Goal: Task Accomplishment & Management: Use online tool/utility

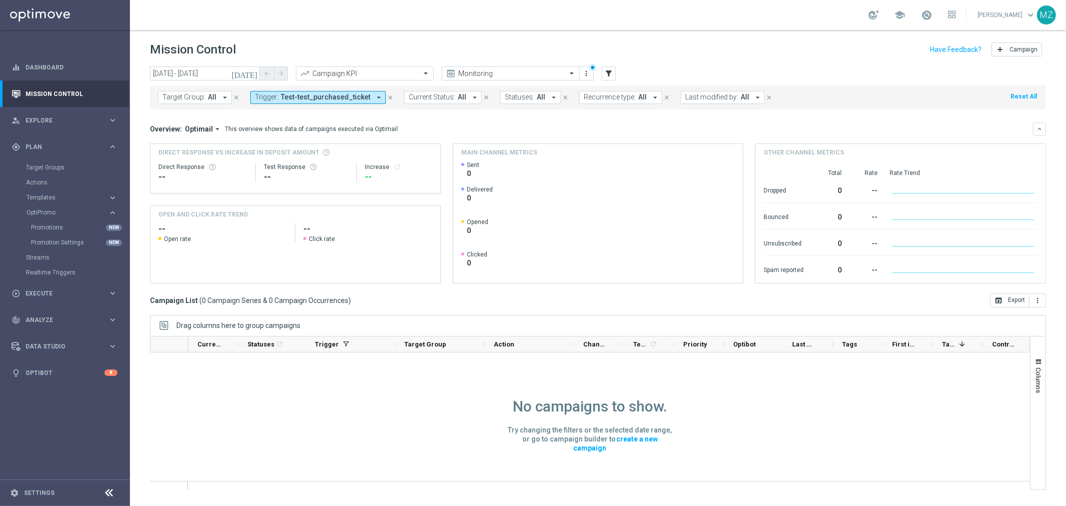
click at [38, 498] on footer "settings Settings" at bounding box center [65, 492] width 130 height 26
click at [38, 488] on footer "settings Settings" at bounding box center [65, 492] width 130 height 26
click at [35, 495] on link "Settings" at bounding box center [39, 493] width 30 height 6
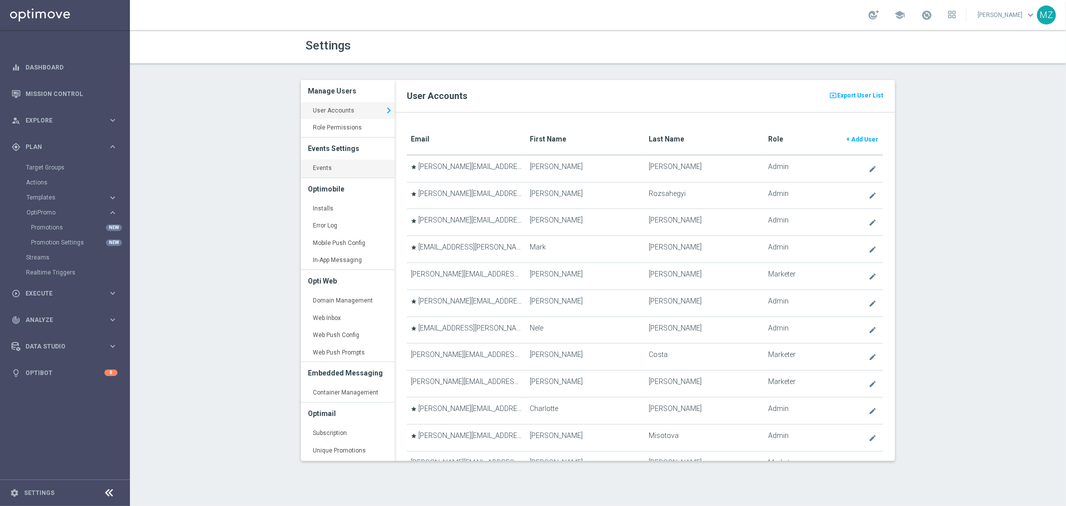
click at [325, 163] on link "Events keyboard_arrow_right" at bounding box center [348, 168] width 94 height 18
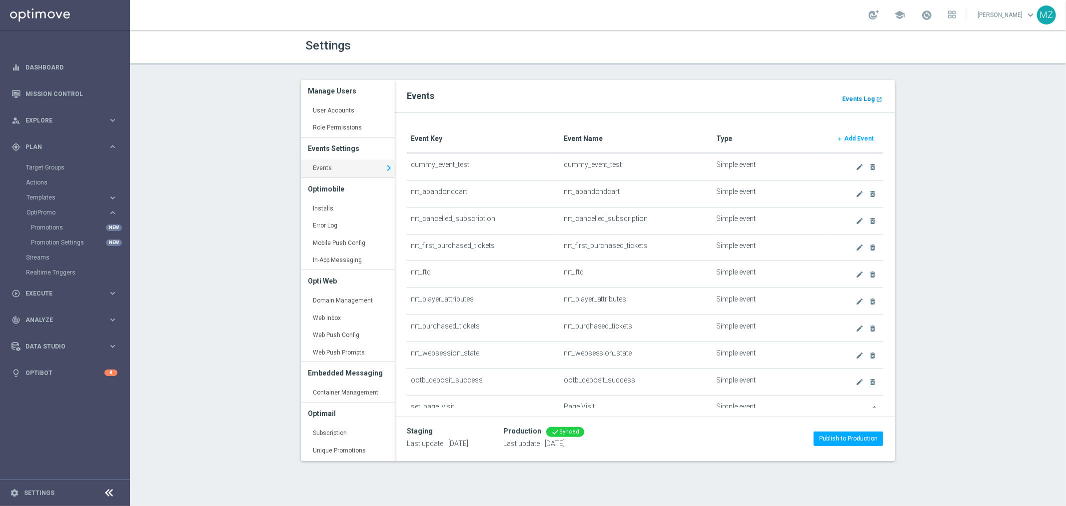
click at [866, 97] on b "Events Log" at bounding box center [858, 98] width 32 height 7
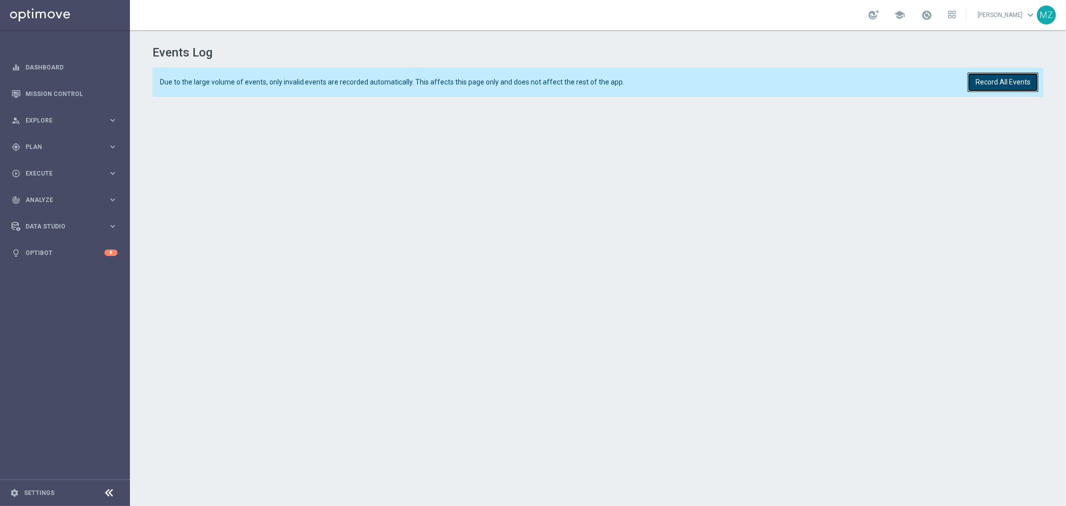
click at [1003, 76] on button "Record All Events" at bounding box center [1003, 81] width 71 height 19
click at [1001, 85] on button "Record All Events" at bounding box center [1003, 81] width 71 height 19
